Goal: Information Seeking & Learning: Learn about a topic

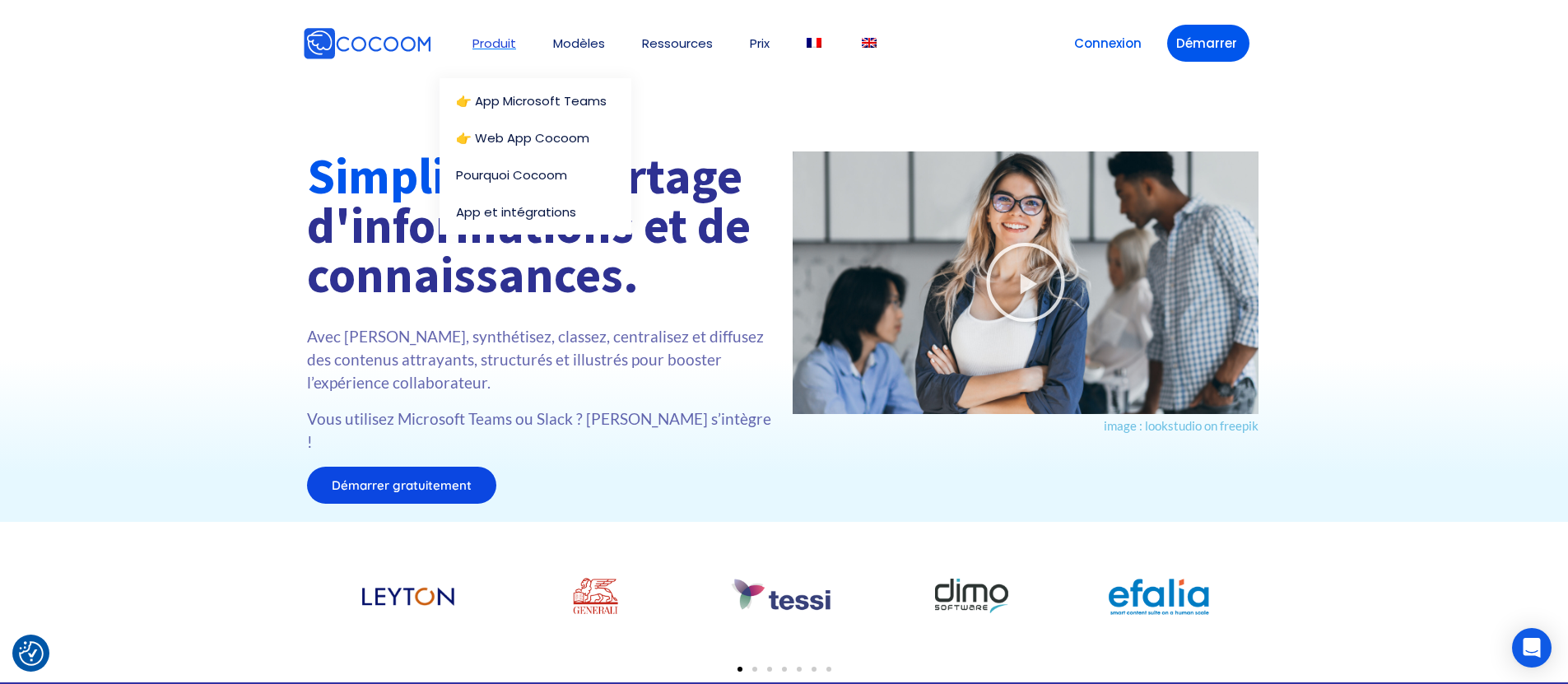
click at [505, 47] on link "Produit" at bounding box center [494, 43] width 44 height 13
click at [501, 105] on link "👉 App Microsoft Teams" at bounding box center [539, 101] width 167 height 13
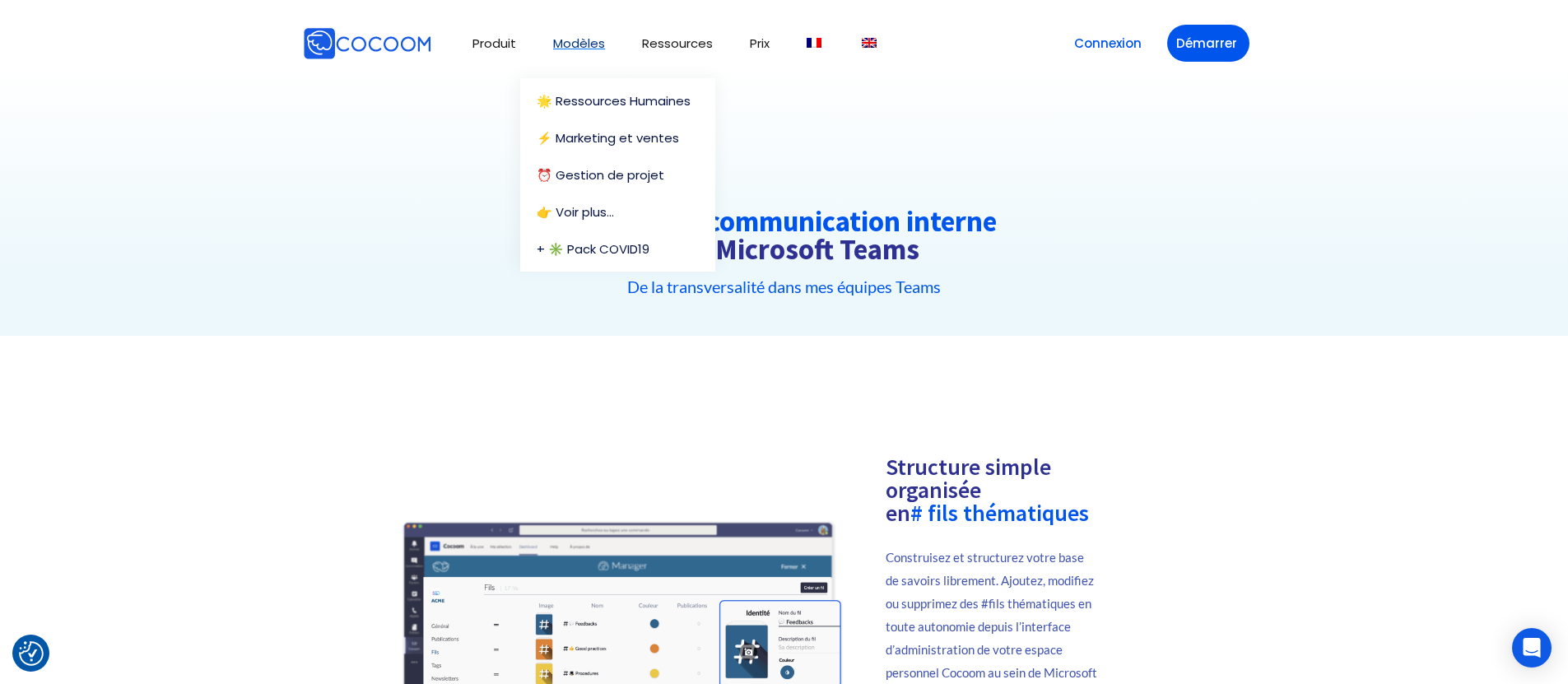
click at [582, 44] on link "Modèles" at bounding box center [578, 43] width 52 height 13
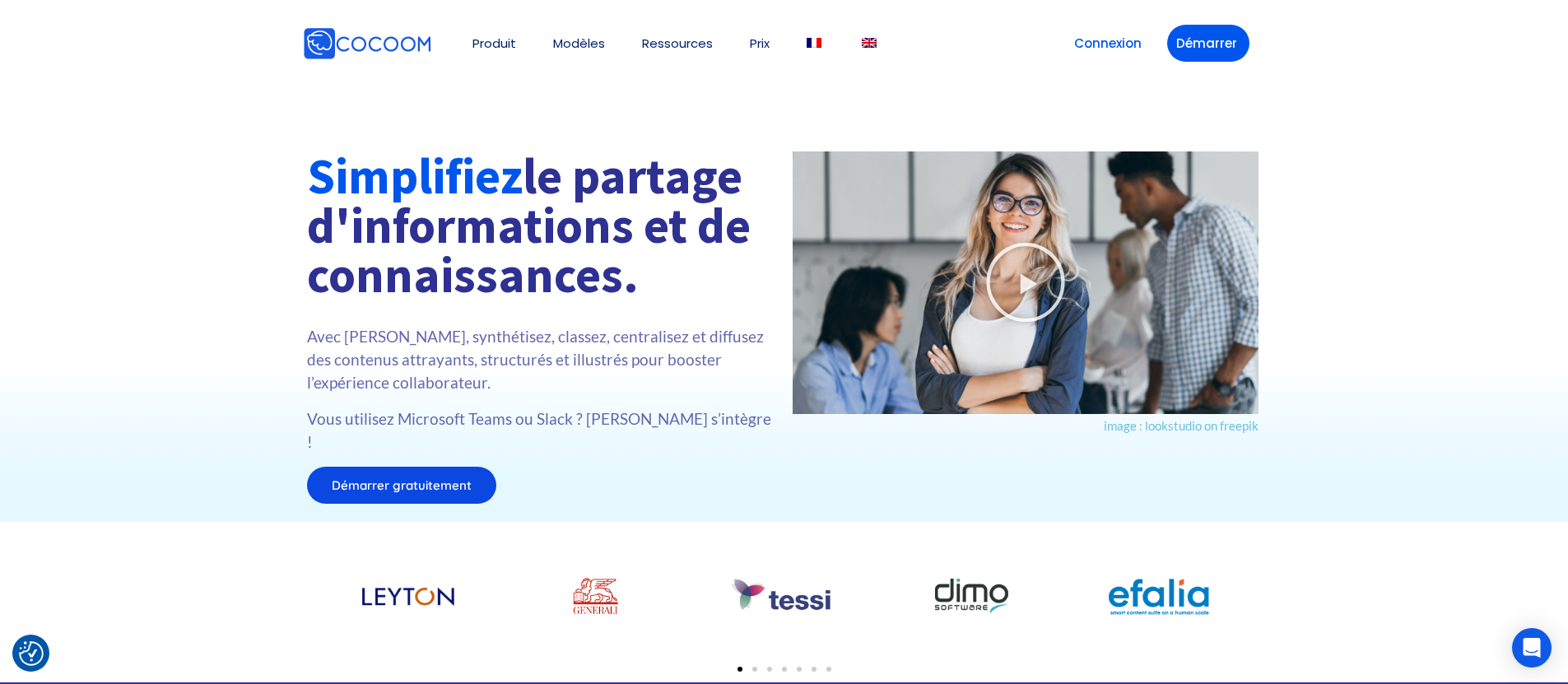
click at [178, 60] on nav "Produit 👉 App Microsoft Teams 👉 Web App Cocoom Pourquoi Cocoom App et intégrati…" at bounding box center [784, 43] width 1551 height 70
click at [63, 94] on div "Simplifiez le partage d'informations et de connaissances. Avec Cocoom, synthéti…" at bounding box center [784, 285] width 1568 height 472
